Goal: Task Accomplishment & Management: Use online tool/utility

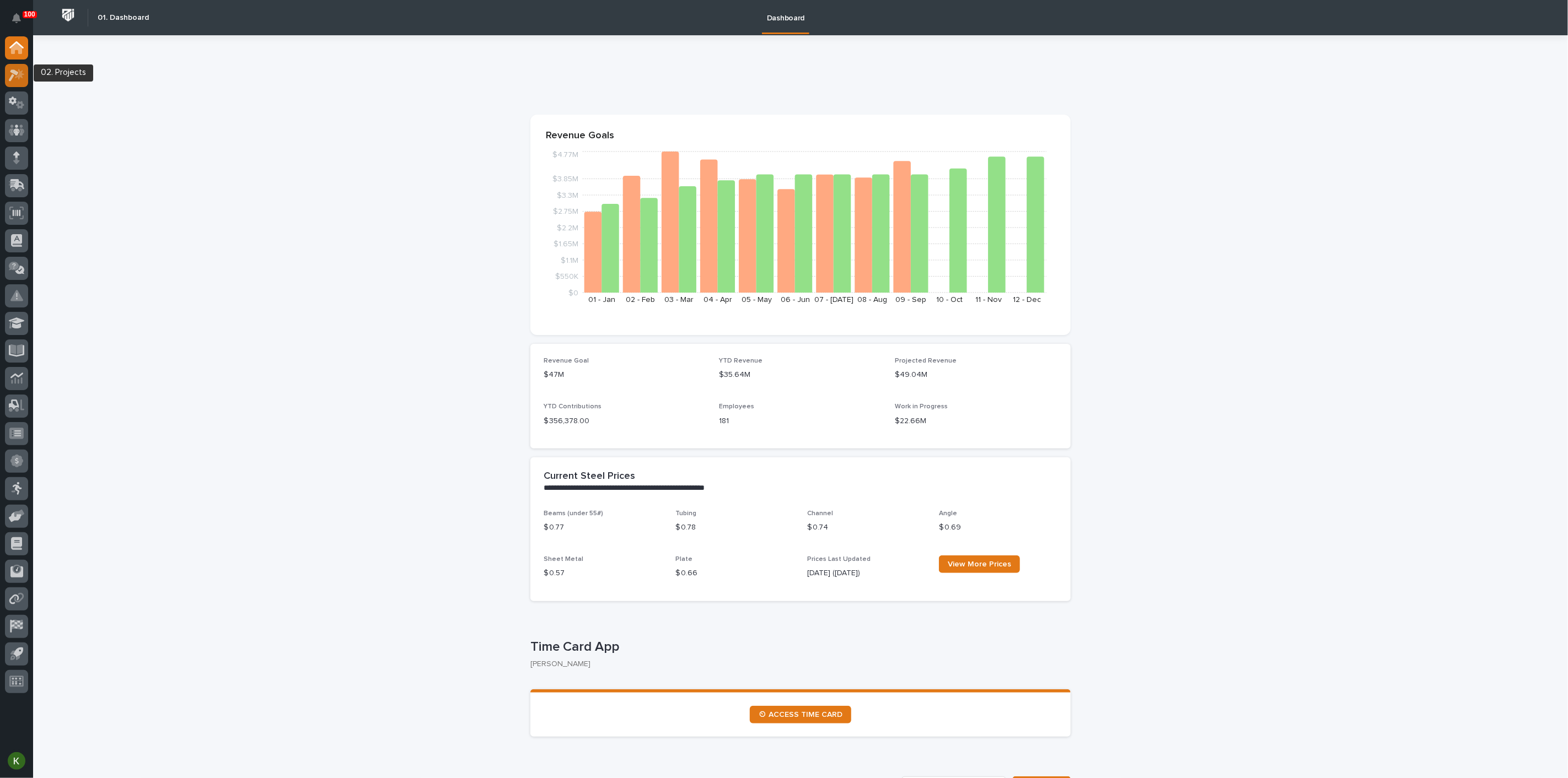
click at [19, 75] on icon at bounding box center [20, 74] width 10 height 11
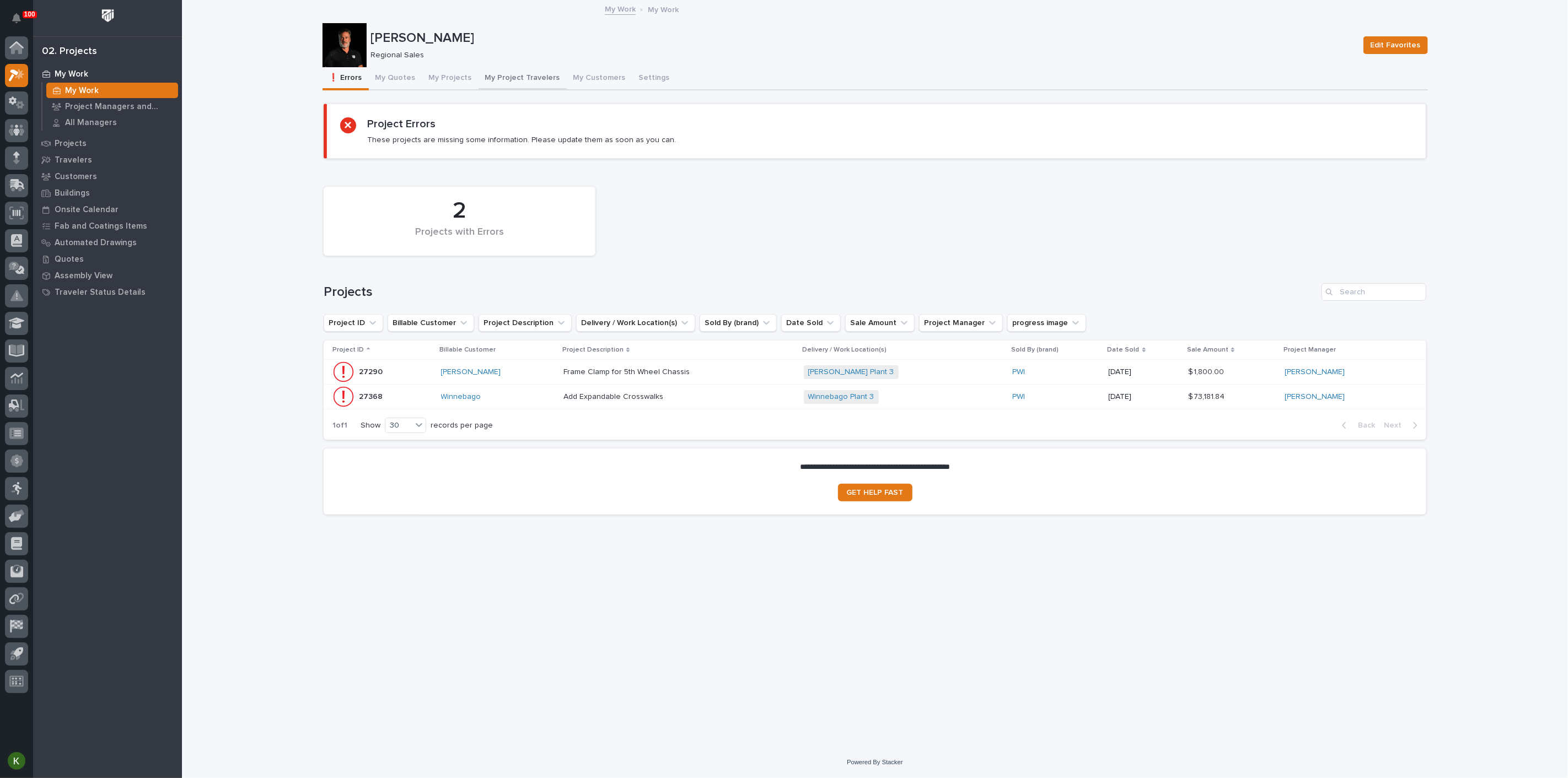
click at [551, 86] on button "My Project Travelers" at bounding box center [523, 79] width 88 height 23
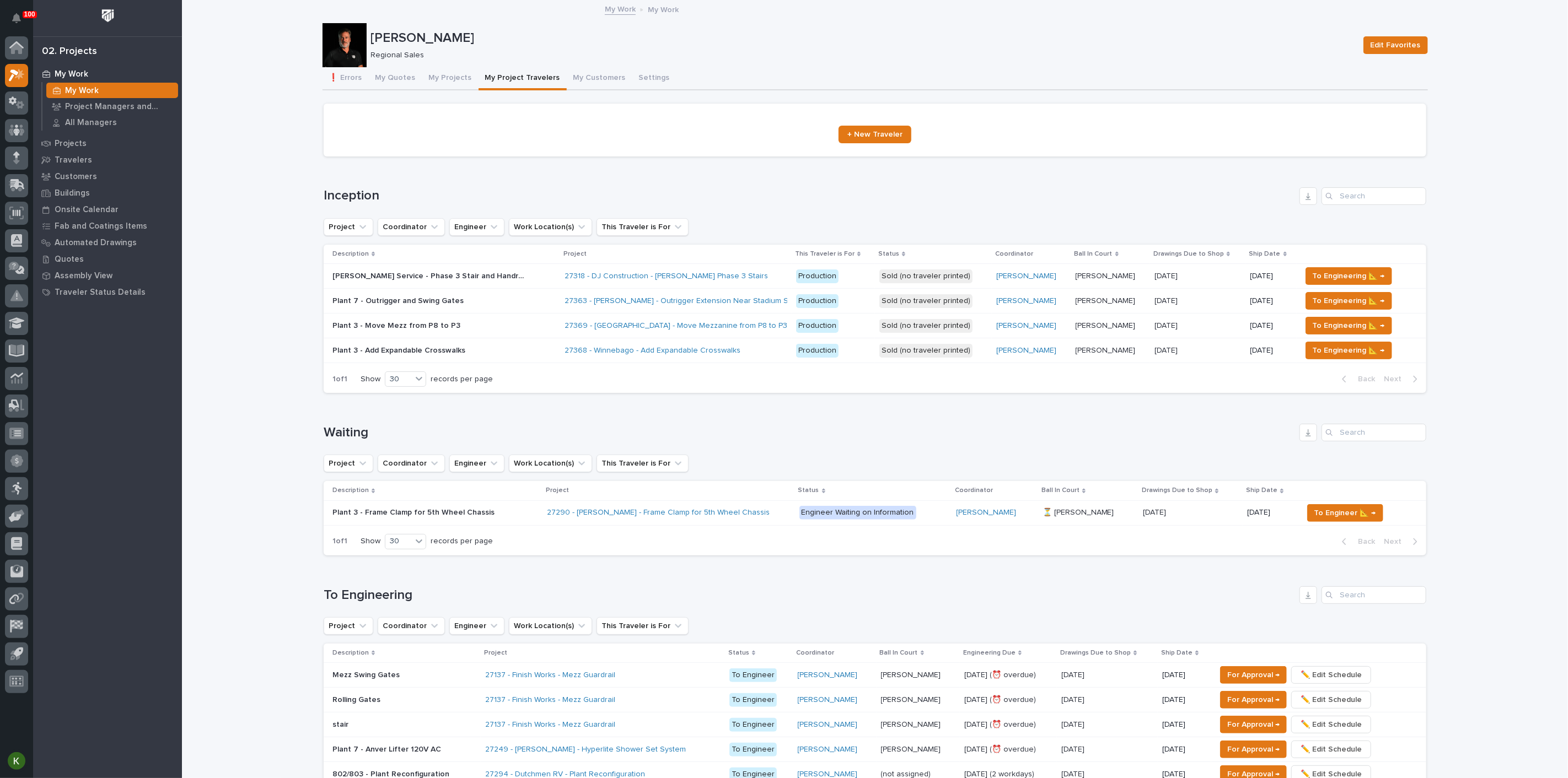
click at [1054, 331] on div "[PERSON_NAME]" at bounding box center [1031, 326] width 70 height 10
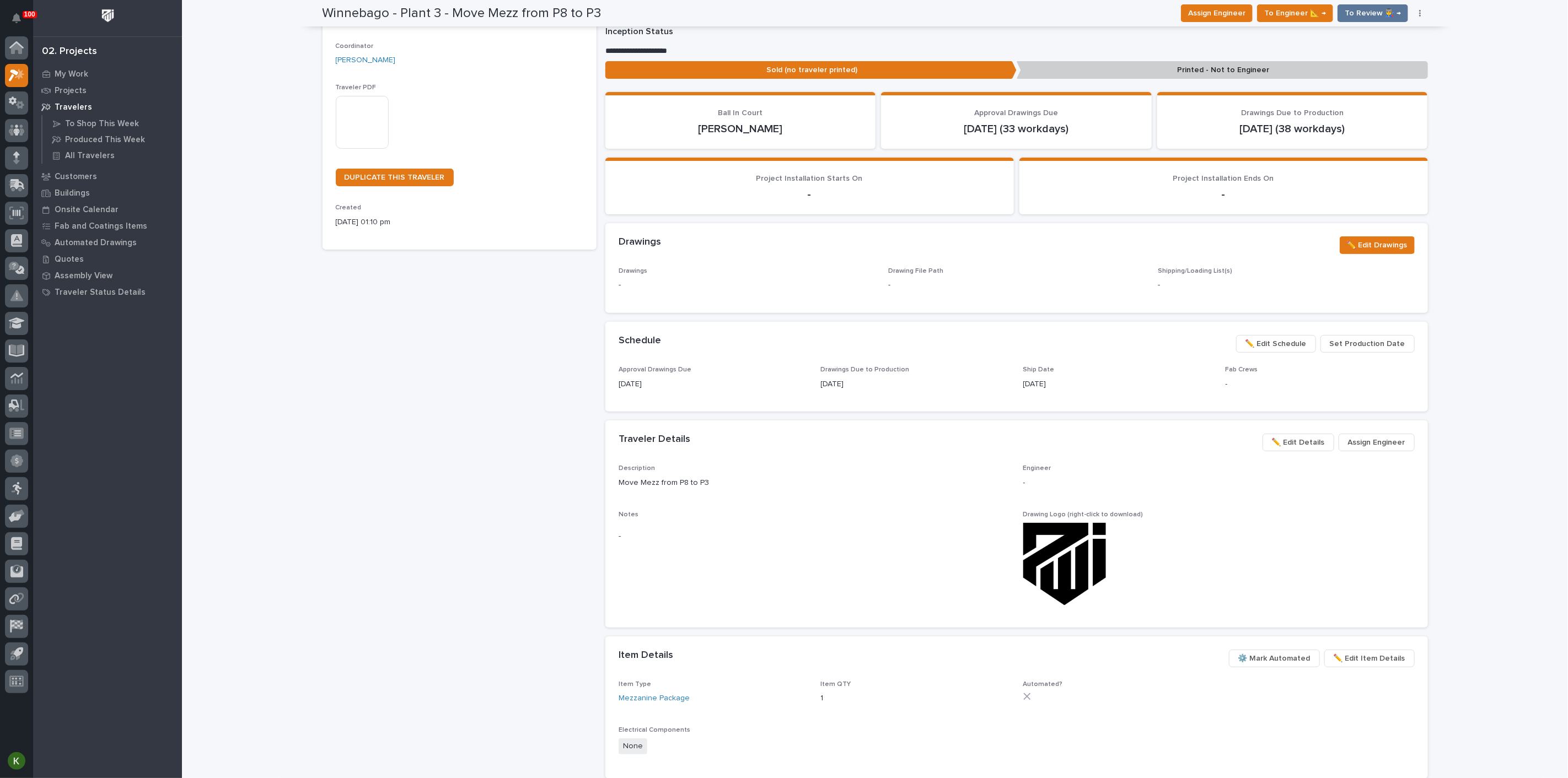
scroll to position [183, 0]
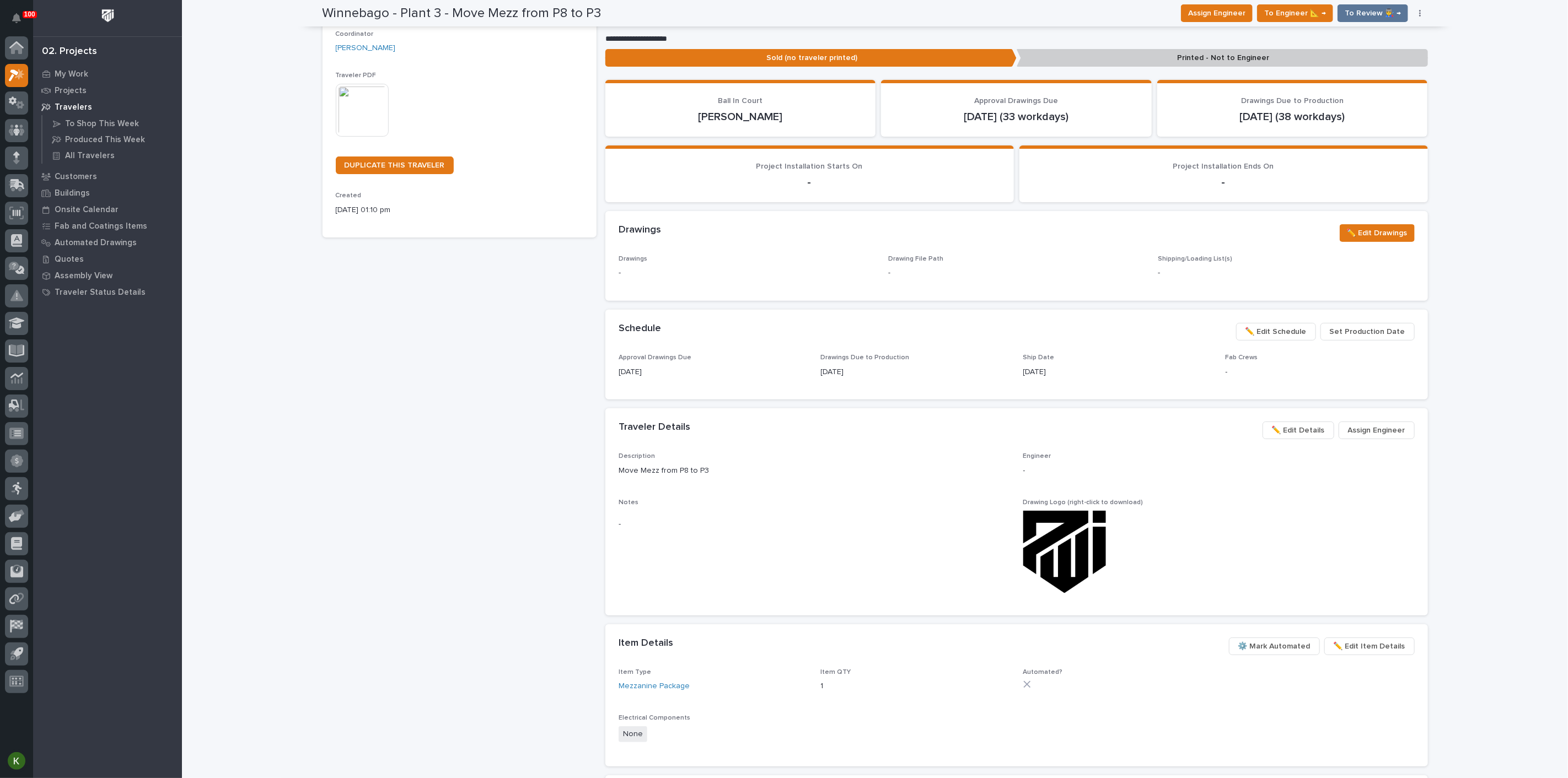
click at [1359, 437] on span "Assign Engineer" at bounding box center [1376, 430] width 57 height 13
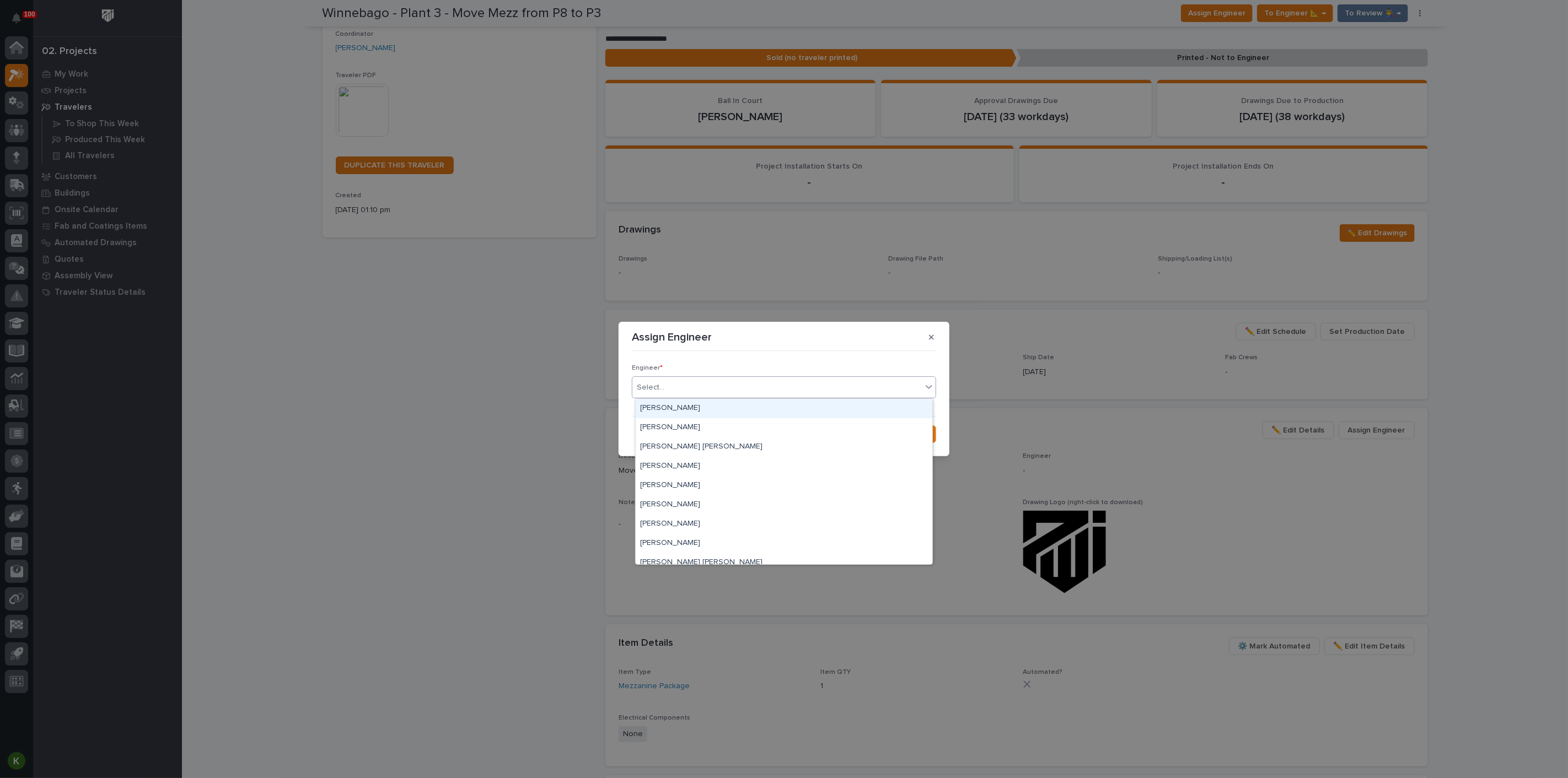
click at [922, 392] on div at bounding box center [928, 386] width 13 height 20
click at [762, 496] on div "[PERSON_NAME]" at bounding box center [784, 497] width 297 height 19
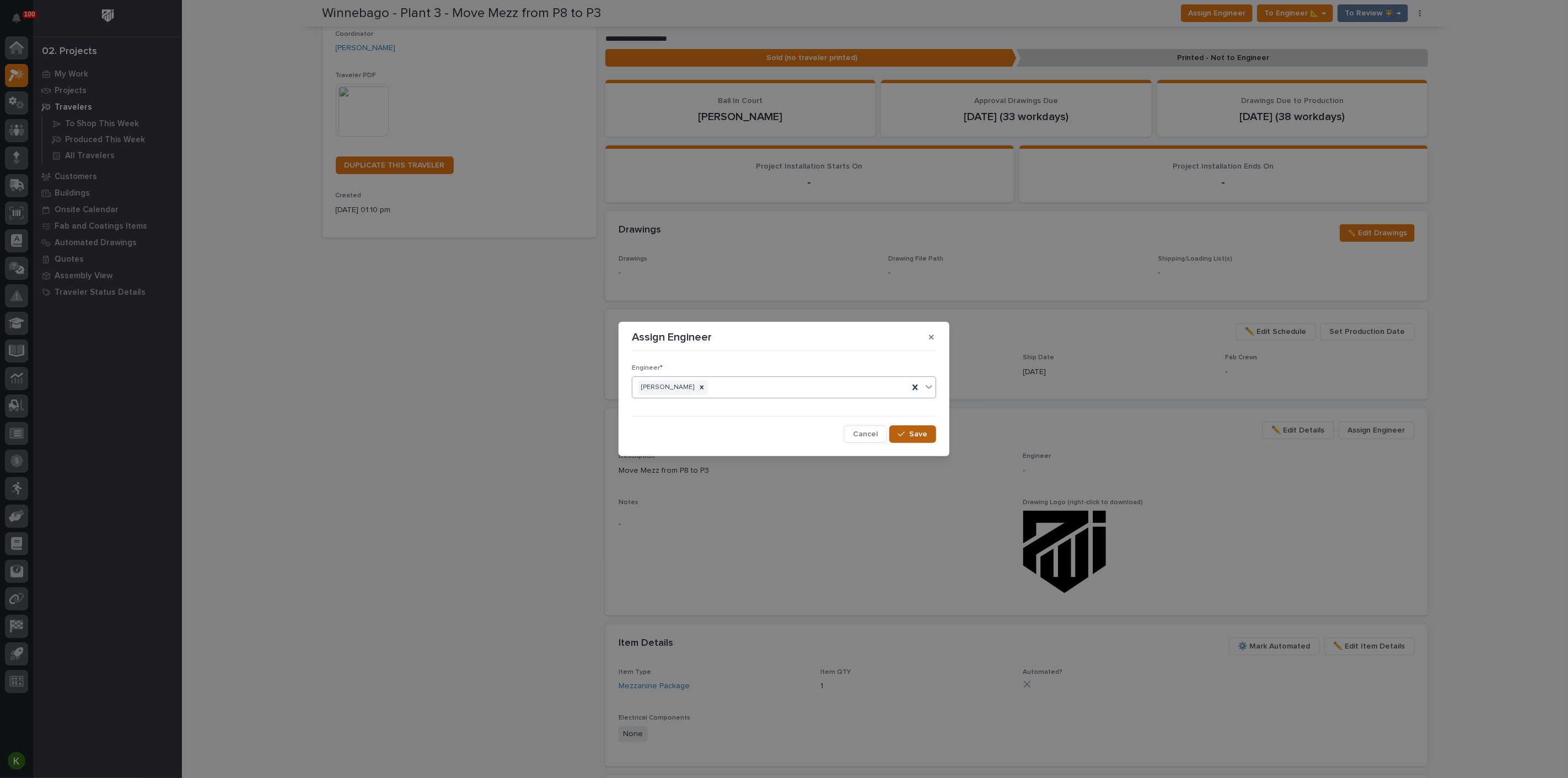
click at [909, 439] on span "Save" at bounding box center [918, 434] width 18 height 10
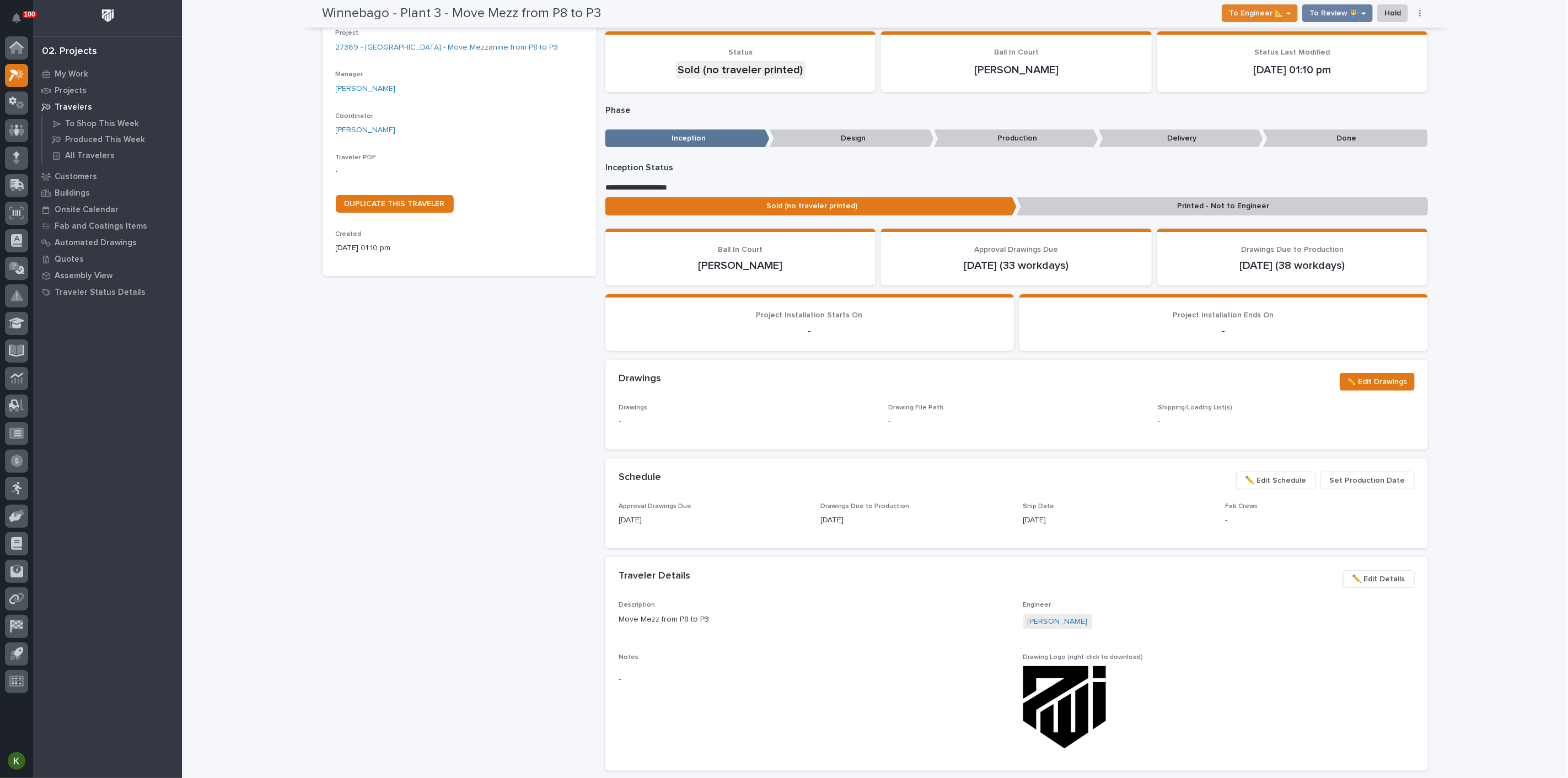
scroll to position [0, 0]
